Goal: Task Accomplishment & Management: Use online tool/utility

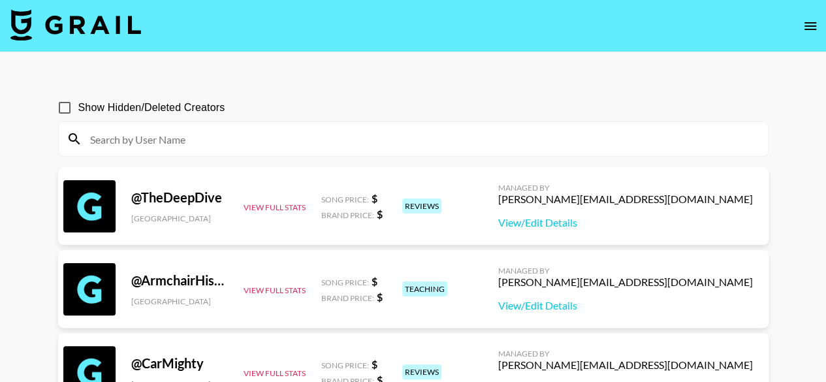
click at [14, 32] on img at bounding box center [75, 24] width 131 height 31
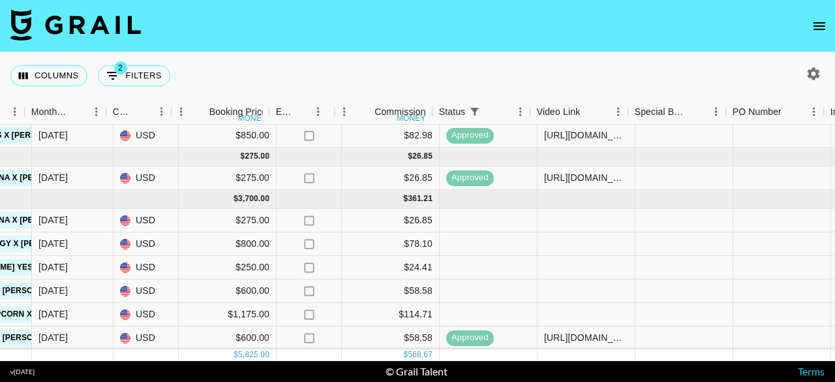
scroll to position [95, 700]
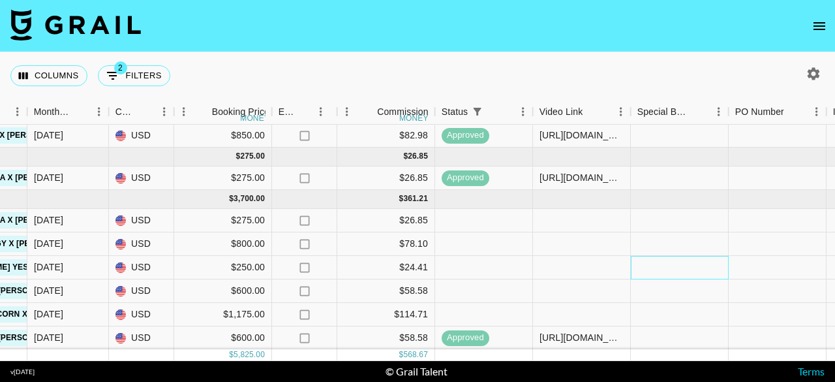
click at [671, 260] on div at bounding box center [680, 267] width 98 height 23
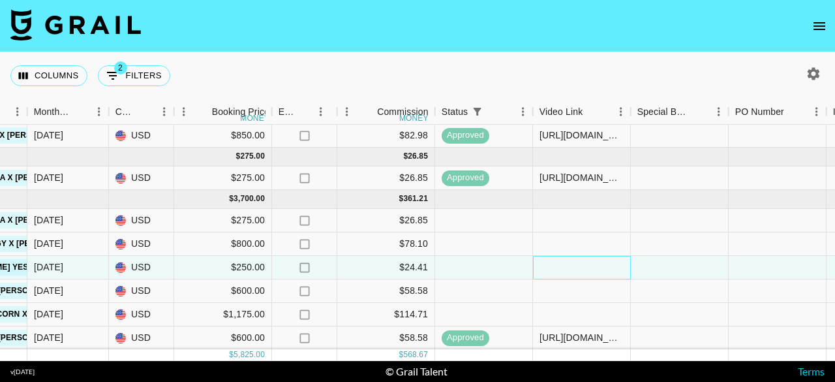
click at [595, 260] on div at bounding box center [582, 267] width 98 height 23
type input "[URL][DOMAIN_NAME]"
click at [667, 283] on div at bounding box center [680, 290] width 98 height 23
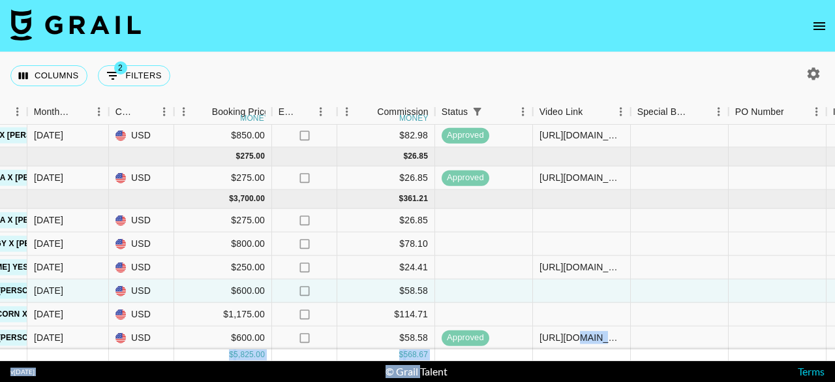
drag, startPoint x: 420, startPoint y: 362, endPoint x: 568, endPoint y: 332, distance: 151.2
click at [568, 332] on section "Columns 2 Filters + Booking Month Due Airtable ID Talent Manager Client [PERSON…" at bounding box center [417, 191] width 835 height 382
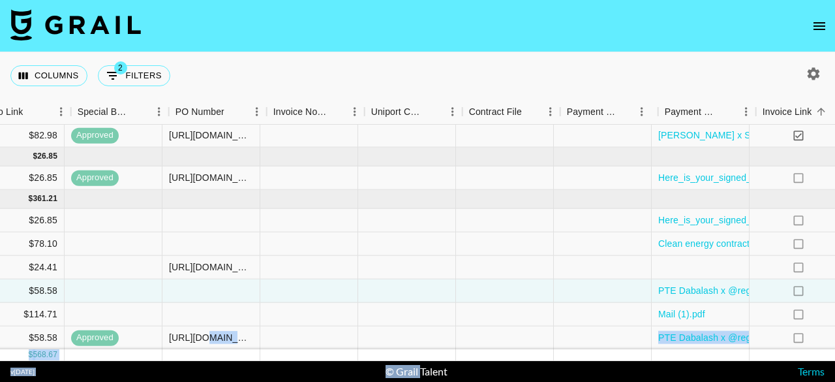
scroll to position [95, 1341]
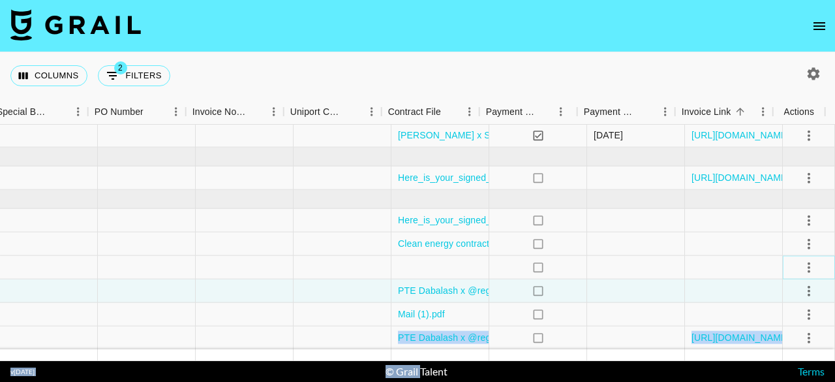
click at [801, 259] on icon "select merge strategy" at bounding box center [809, 267] width 16 height 16
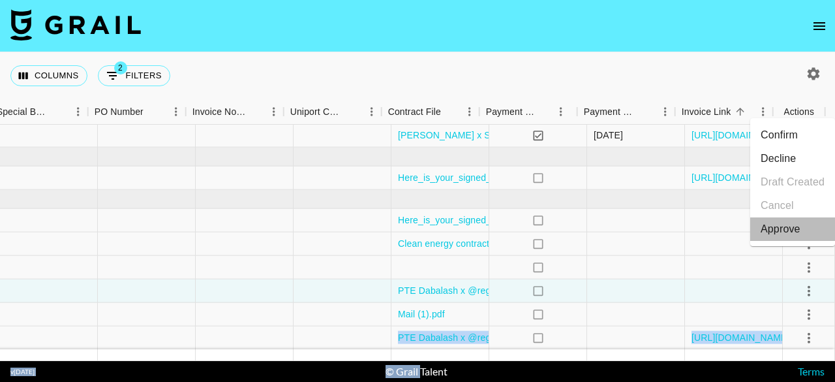
click at [790, 230] on div "Approve" at bounding box center [781, 229] width 40 height 16
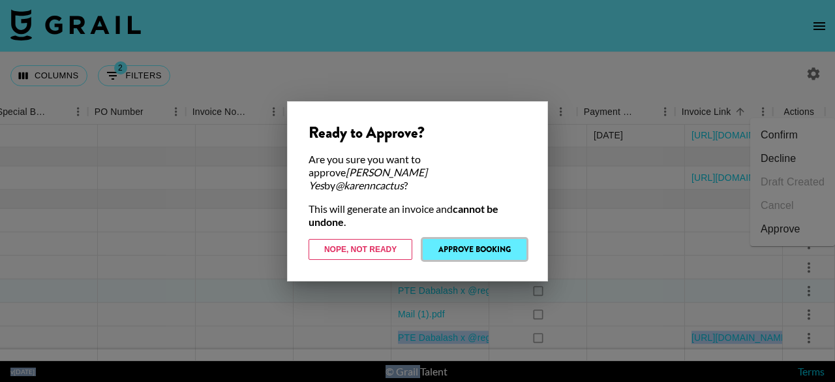
click at [480, 240] on button "Approve Booking" at bounding box center [475, 249] width 104 height 21
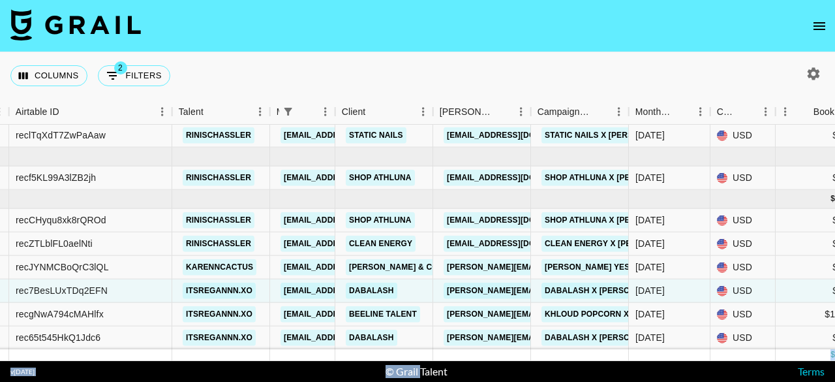
scroll to position [95, 93]
